Goal: Task Accomplishment & Management: Use online tool/utility

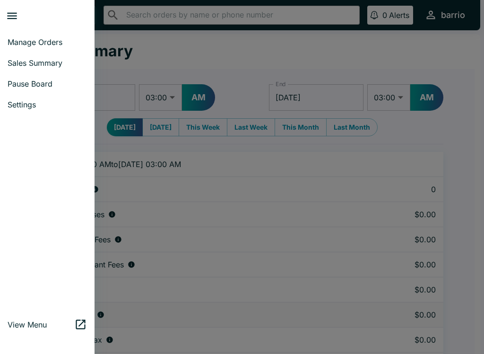
select select "03:00"
click at [34, 82] on span "Pause Board" at bounding box center [47, 83] width 79 height 9
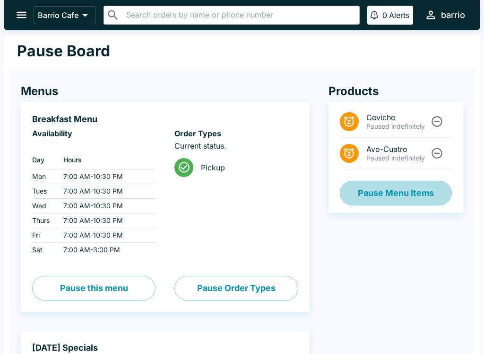
click at [390, 191] on button "Pause Menu Items" at bounding box center [396, 193] width 112 height 25
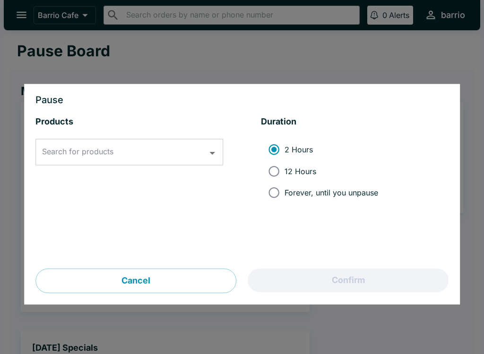
click at [115, 147] on input "Search for products" at bounding box center [122, 152] width 165 height 18
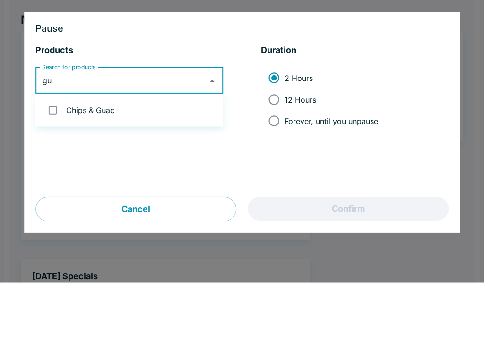
type input "gua"
click at [57, 172] on input "checkbox" at bounding box center [52, 181] width 19 height 19
checkbox input "true"
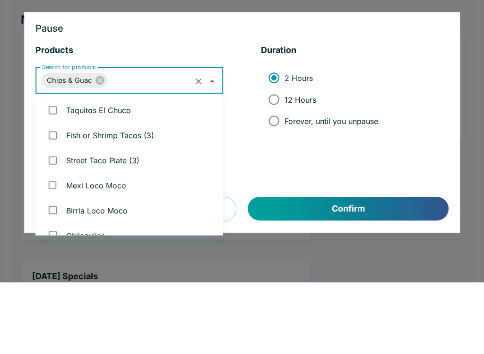
scroll to position [113, 0]
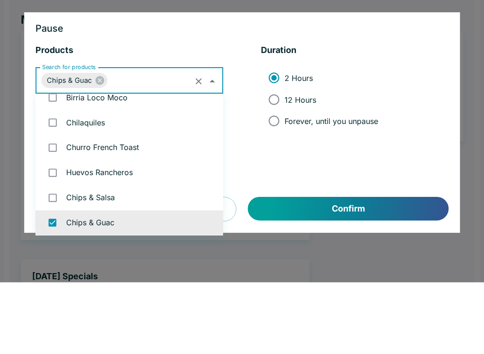
click at [391, 96] on h3 "Pause" at bounding box center [241, 100] width 413 height 9
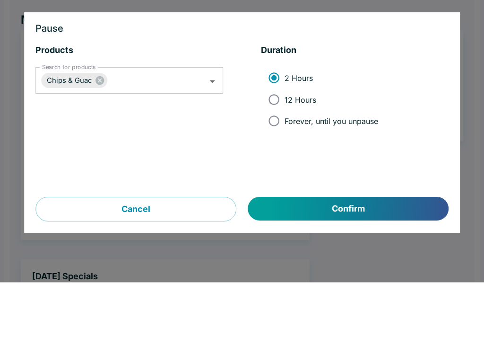
scroll to position [72, 0]
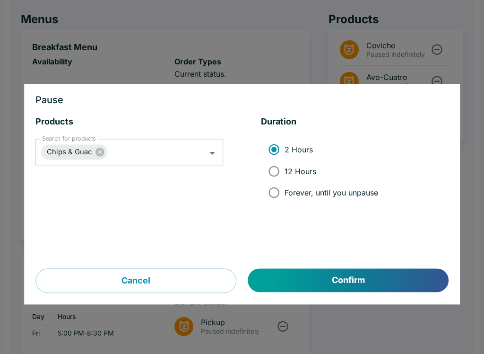
click at [272, 166] on input "12 Hours" at bounding box center [274, 170] width 21 height 21
radio input "true"
click at [310, 278] on button "Confirm" at bounding box center [348, 281] width 201 height 24
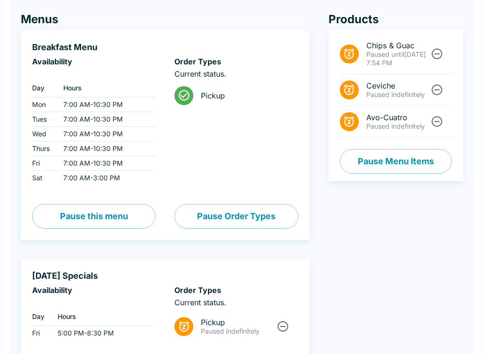
scroll to position [0, 0]
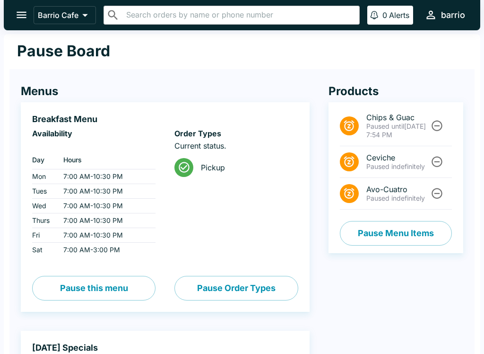
click at [19, 11] on icon "open drawer" at bounding box center [21, 15] width 13 height 13
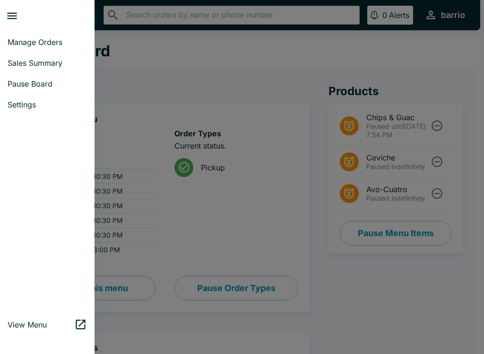
click at [7, 37] on link "Manage Orders" at bounding box center [47, 42] width 95 height 21
